Goal: Task Accomplishment & Management: Use online tool/utility

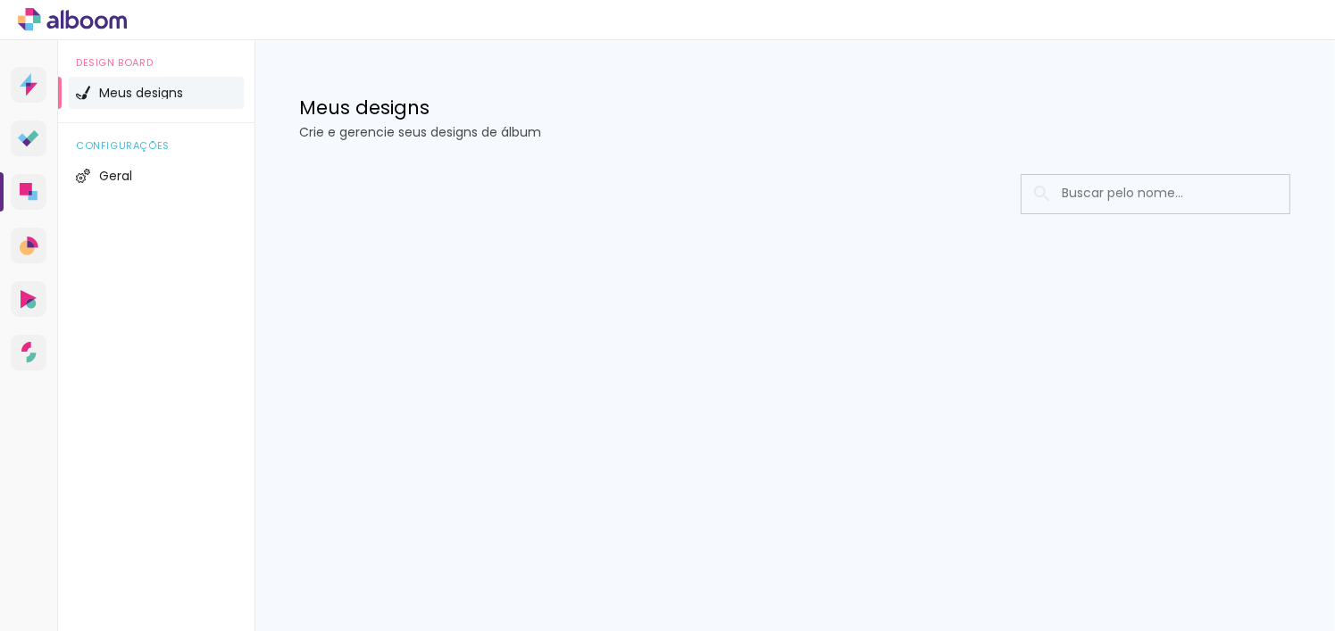
click at [631, 195] on div at bounding box center [794, 194] width 991 height 40
click at [104, 22] on icon at bounding box center [72, 19] width 109 height 23
